Goal: Information Seeking & Learning: Learn about a topic

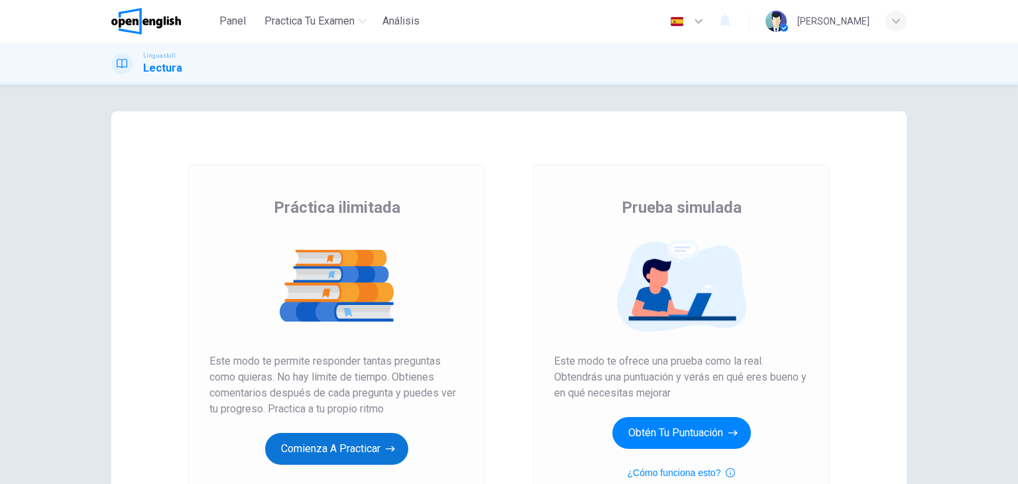
scroll to position [98, 0]
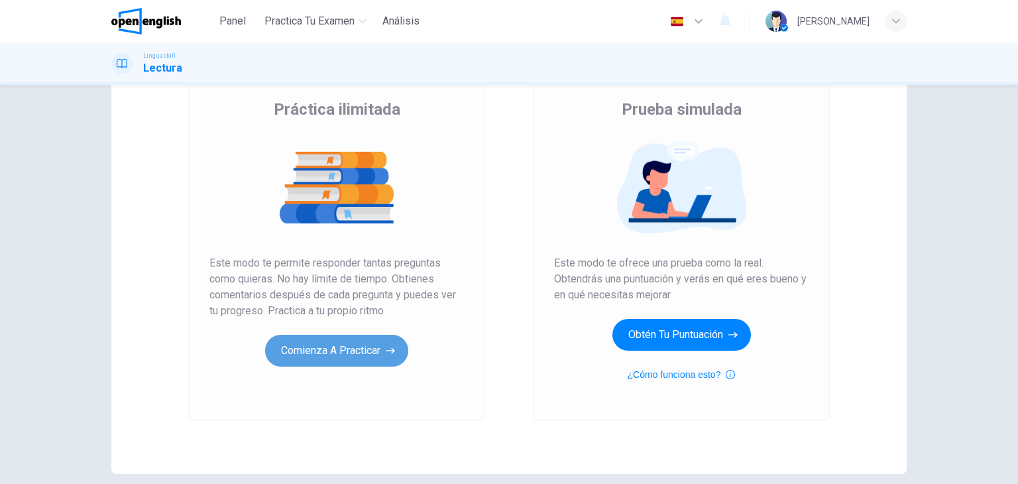
click at [319, 351] on button "Comienza a practicar" at bounding box center [336, 351] width 143 height 32
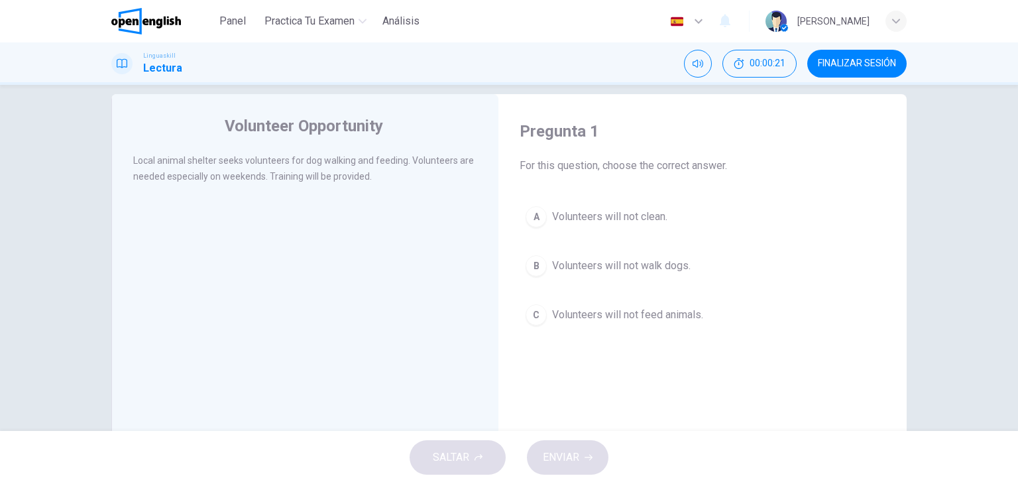
scroll to position [53, 0]
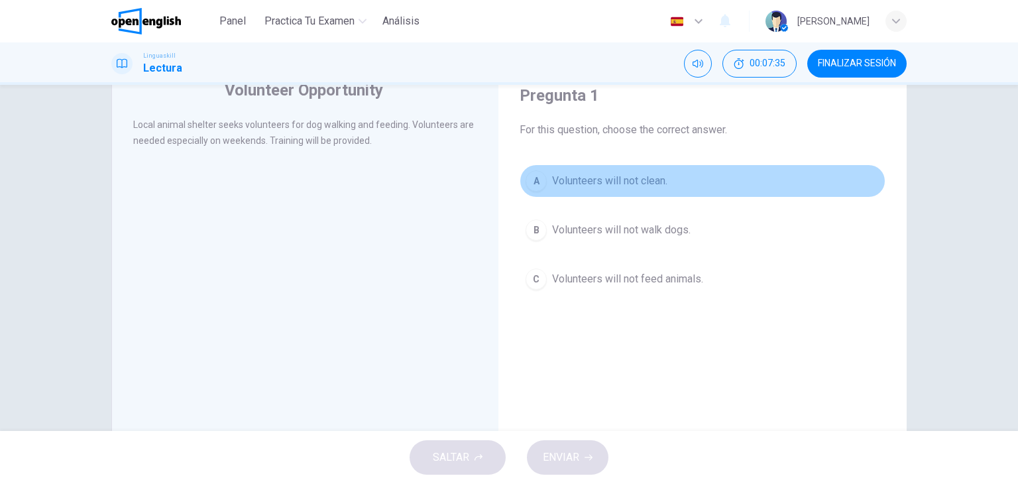
click at [566, 183] on span "Volunteers will not clean." at bounding box center [609, 181] width 115 height 16
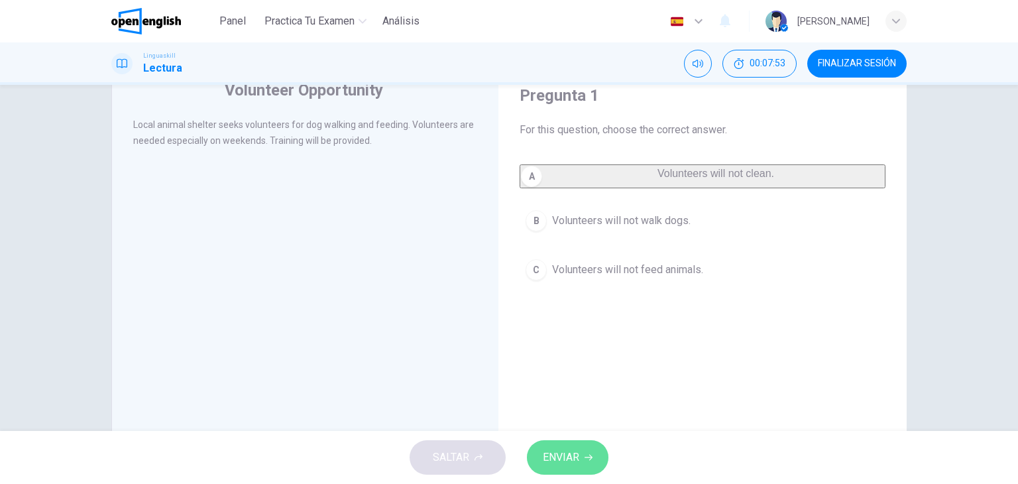
click at [569, 443] on button "ENVIAR" at bounding box center [568, 457] width 82 height 34
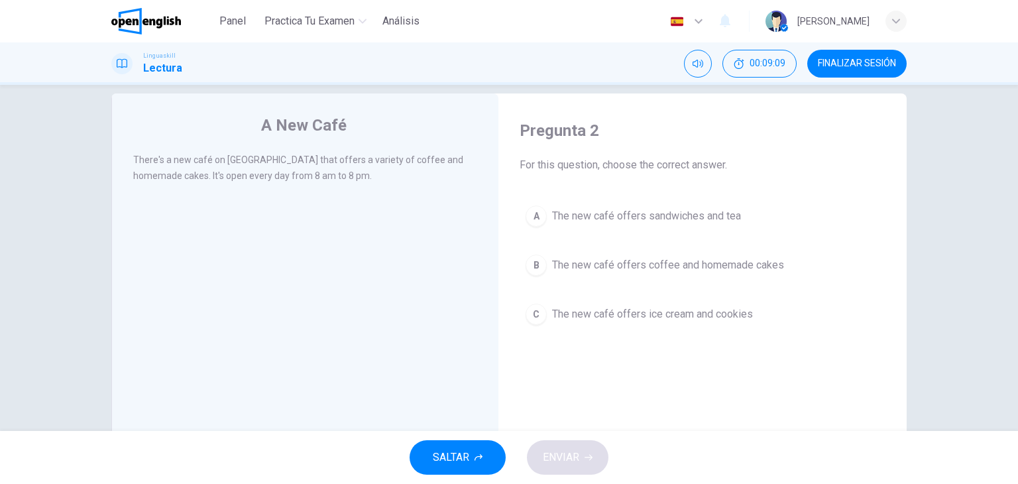
scroll to position [19, 0]
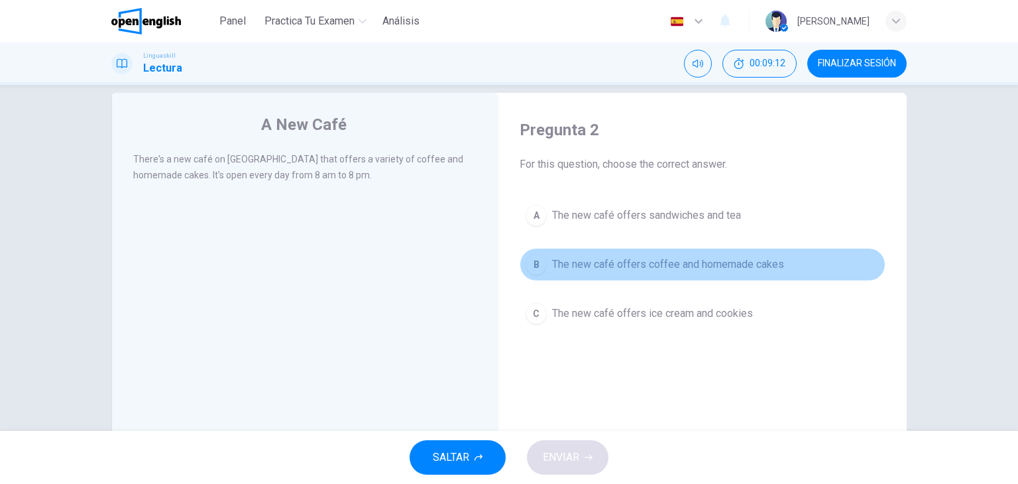
click at [572, 271] on span "The new café offers coffee and homemade cakes" at bounding box center [668, 265] width 232 height 16
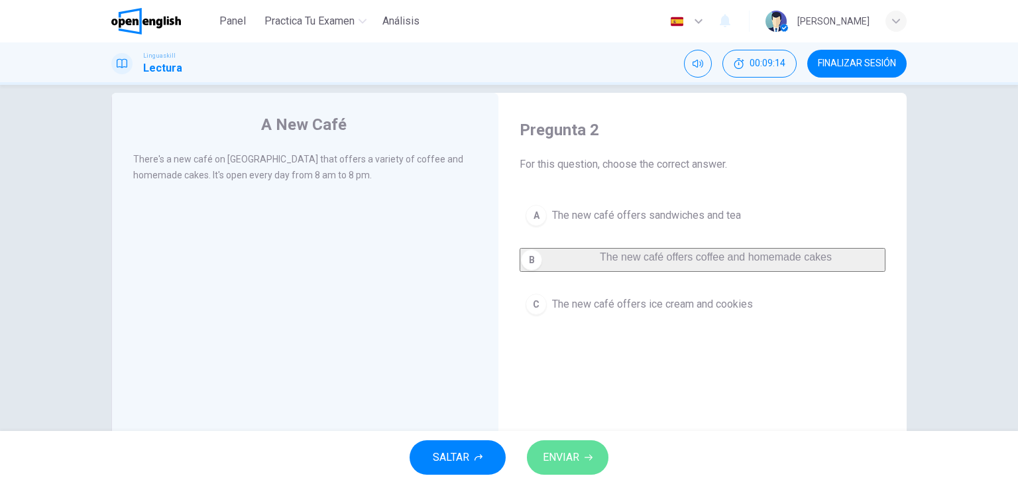
click at [553, 458] on span "ENVIAR" at bounding box center [561, 457] width 36 height 19
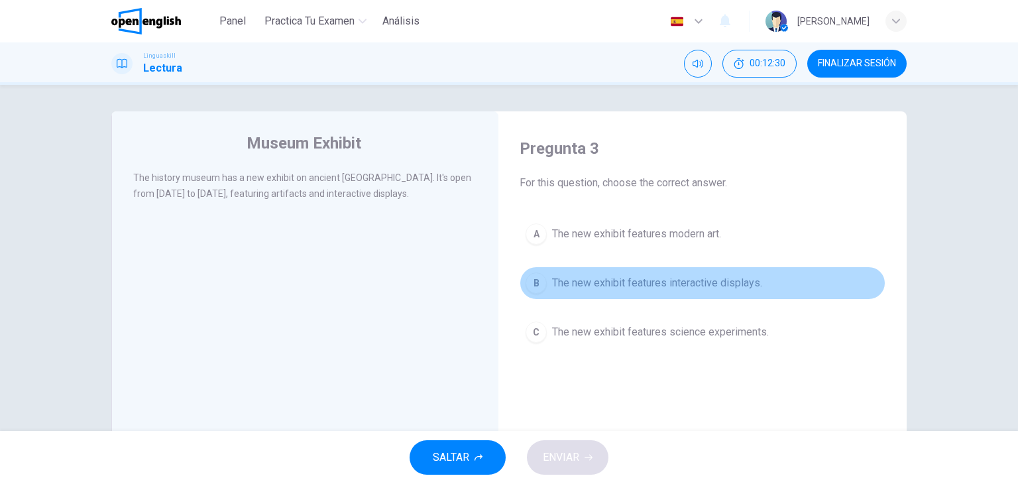
click at [624, 290] on button "B The new exhibit features interactive displays." at bounding box center [703, 282] width 366 height 33
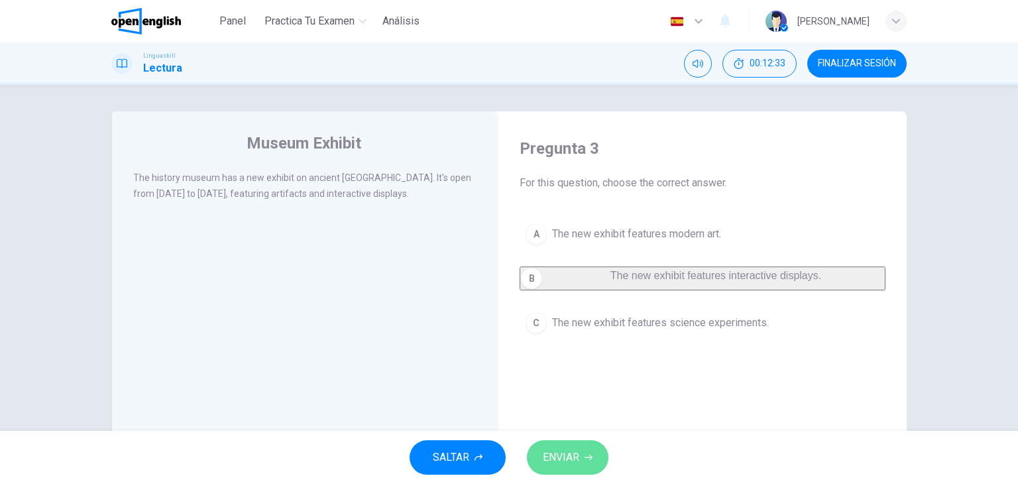
click at [553, 465] on span "ENVIAR" at bounding box center [561, 457] width 36 height 19
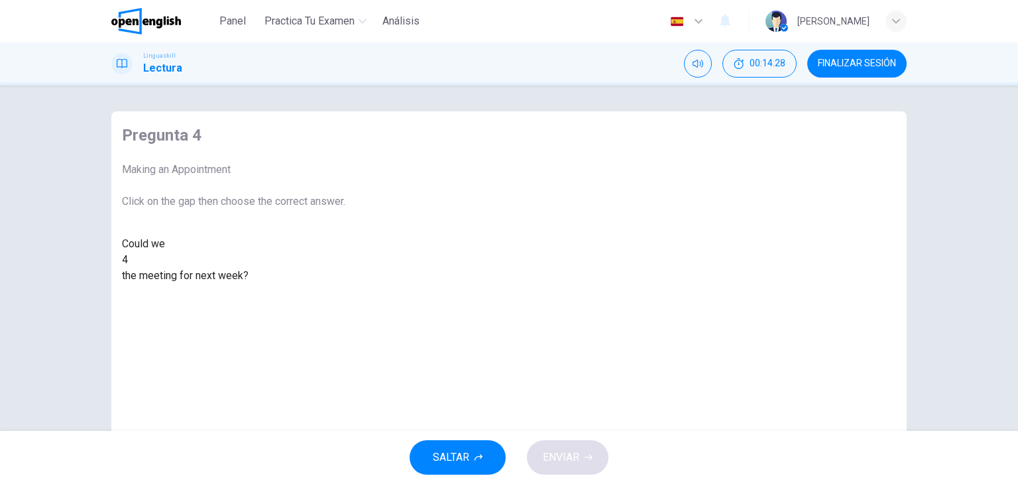
click at [128, 260] on div at bounding box center [128, 260] width 0 height 0
click at [345, 300] on div "arrange" at bounding box center [233, 292] width 223 height 16
click at [575, 451] on span "ENVIAR" at bounding box center [561, 457] width 36 height 19
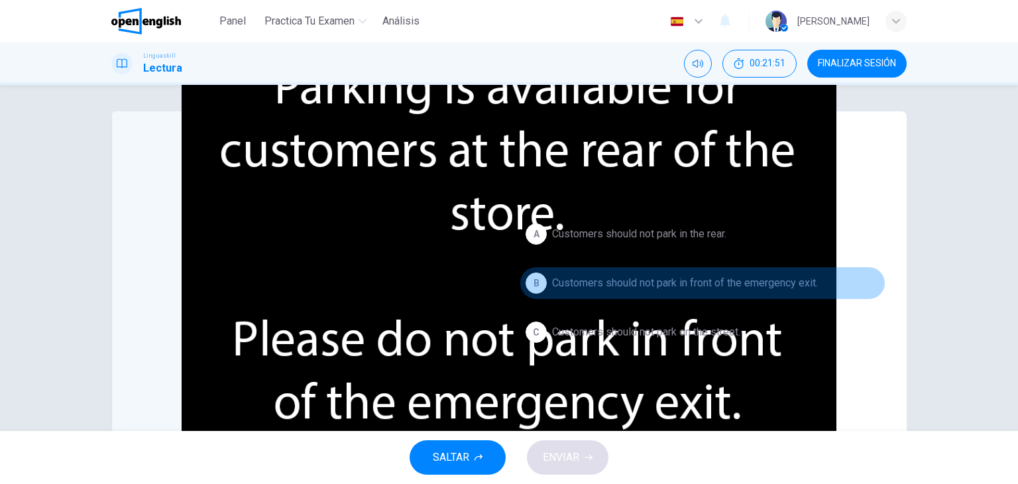
click at [562, 280] on span "Customers should not park in front of the emergency exit." at bounding box center [685, 283] width 266 height 16
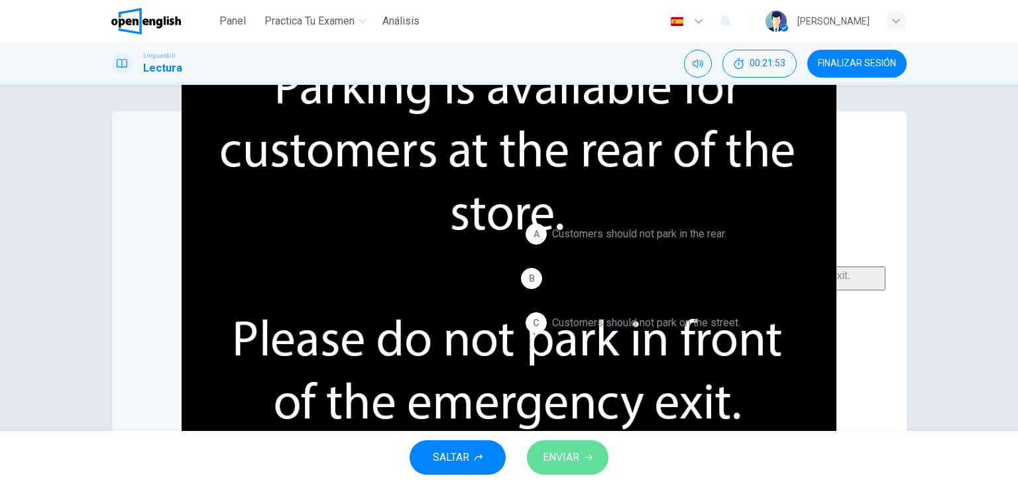
click at [600, 456] on button "ENVIAR" at bounding box center [568, 457] width 82 height 34
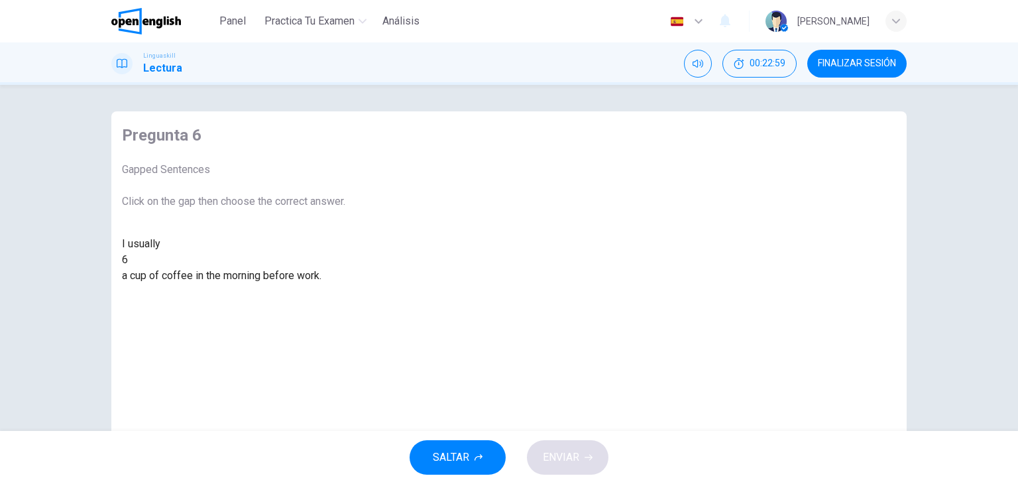
click at [128, 260] on div at bounding box center [128, 260] width 0 height 0
click at [345, 316] on div "drink" at bounding box center [233, 308] width 223 height 16
click at [554, 448] on span "ENVIAR" at bounding box center [561, 457] width 36 height 19
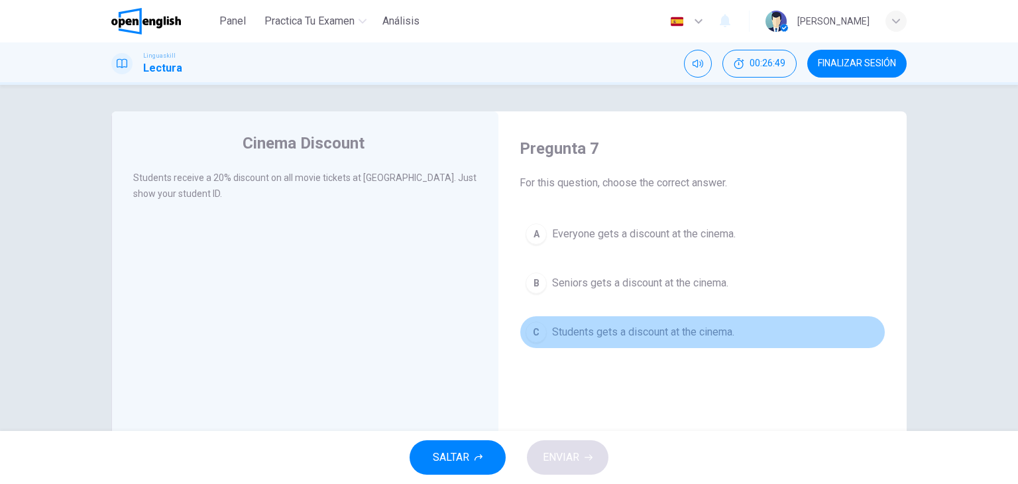
click at [605, 339] on span "Students gets a discount at the cinema." at bounding box center [643, 332] width 182 height 16
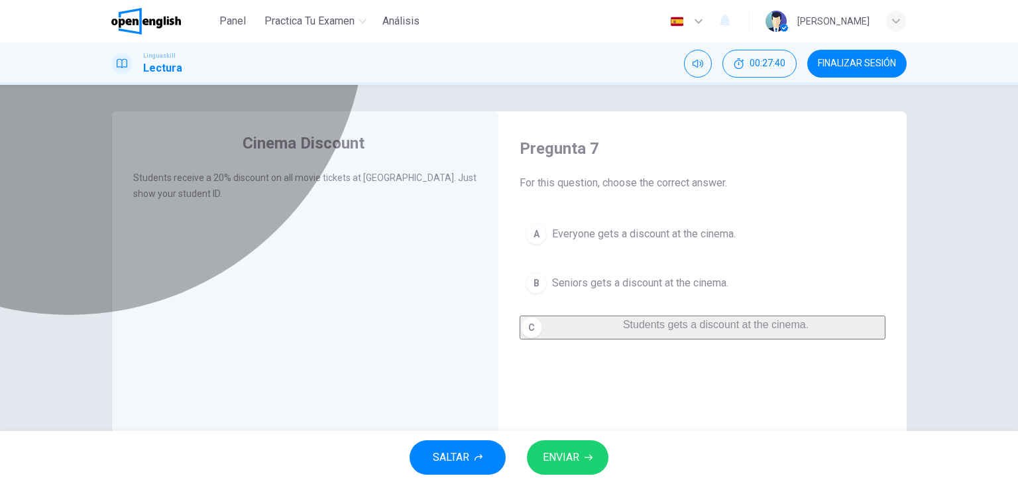
click at [623, 330] on span "Students gets a discount at the cinema." at bounding box center [716, 324] width 186 height 11
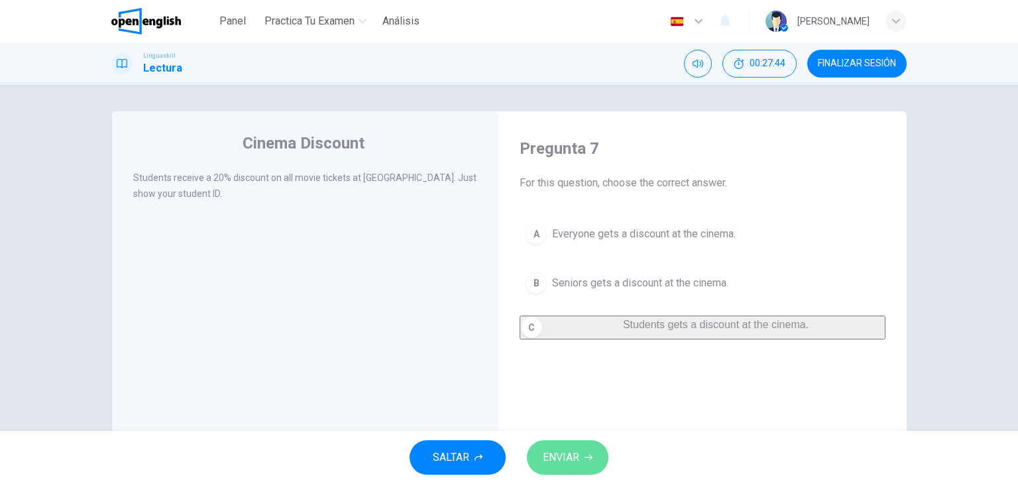
click at [572, 465] on span "ENVIAR" at bounding box center [561, 457] width 36 height 19
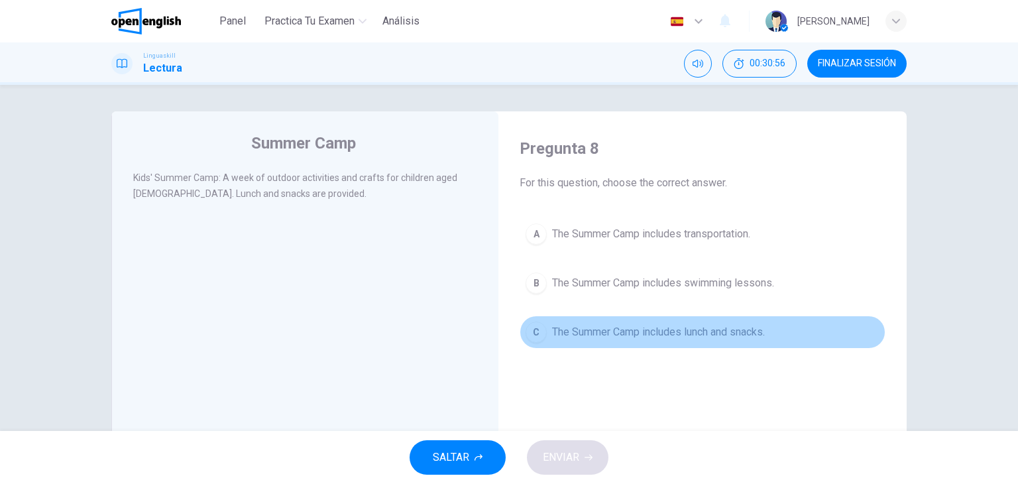
click at [572, 334] on span "The Summer Camp includes lunch and snacks." at bounding box center [658, 332] width 213 height 16
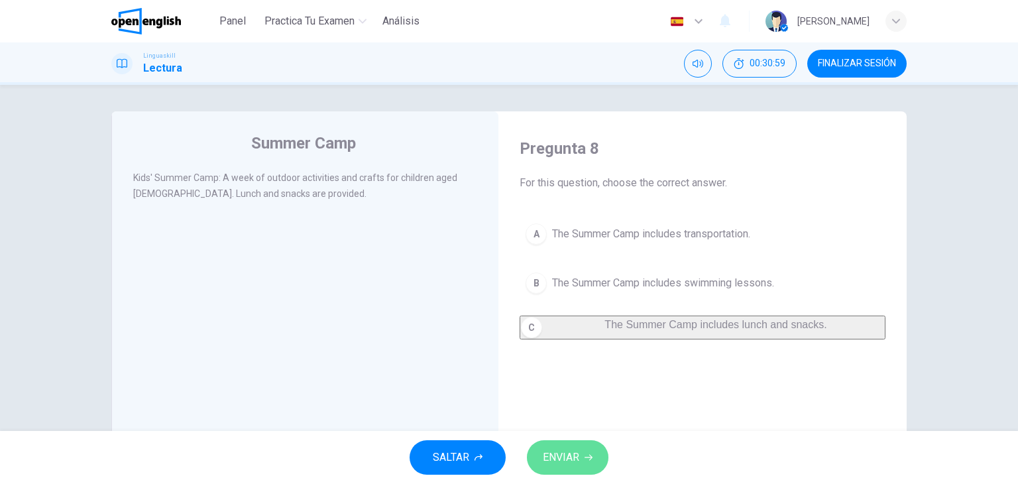
click at [581, 465] on button "ENVIAR" at bounding box center [568, 457] width 82 height 34
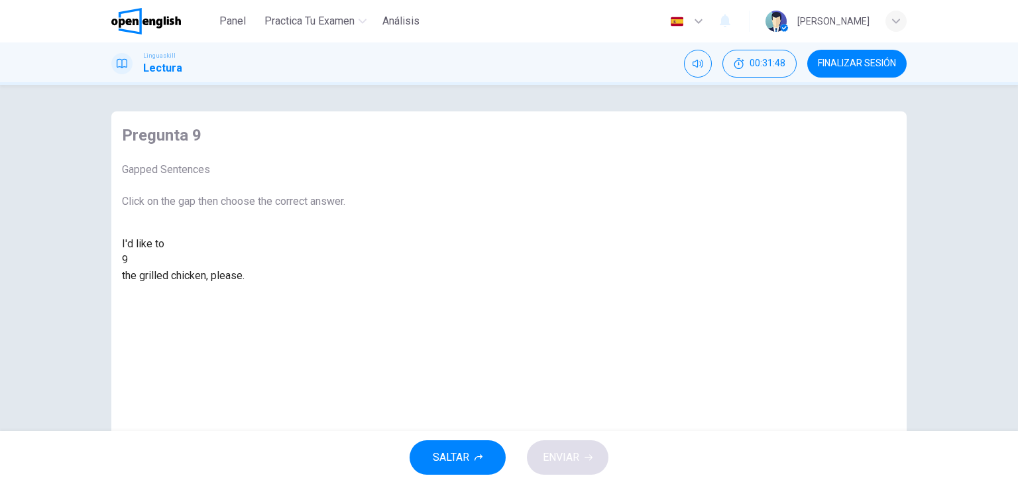
click at [128, 260] on div at bounding box center [128, 260] width 0 height 0
click at [345, 300] on div "eat" at bounding box center [233, 292] width 223 height 16
click at [549, 444] on button "ENVIAR" at bounding box center [568, 457] width 82 height 34
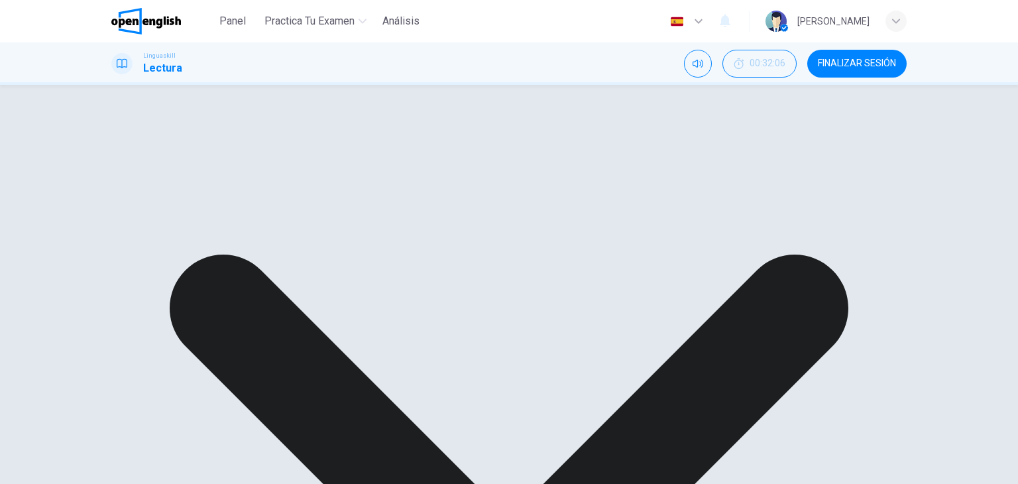
click at [345, 316] on div "have" at bounding box center [233, 308] width 223 height 16
click at [841, 72] on button "FINALIZAR SESIÓN" at bounding box center [856, 64] width 99 height 28
